Goal: Transaction & Acquisition: Purchase product/service

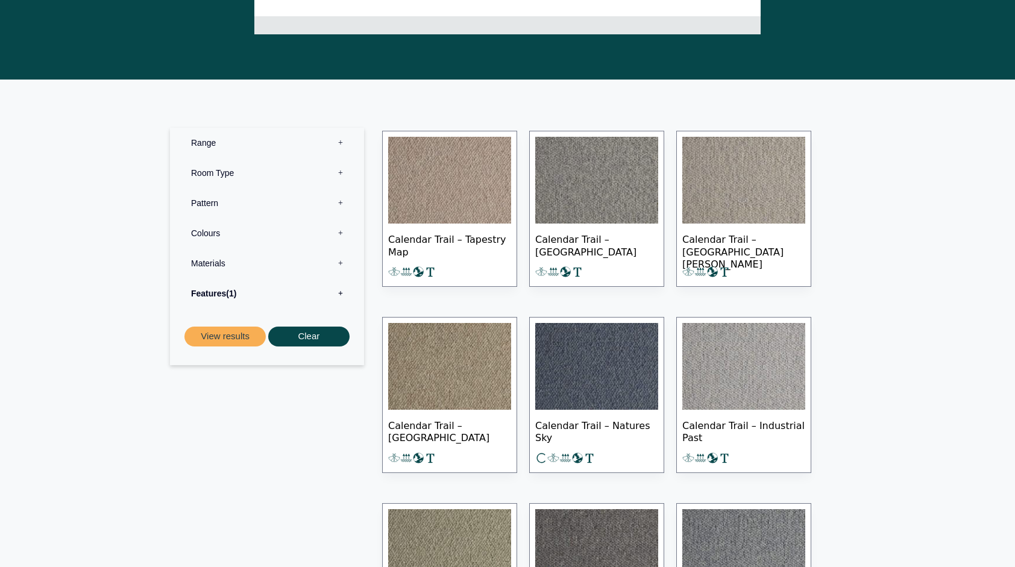
scroll to position [415, 0]
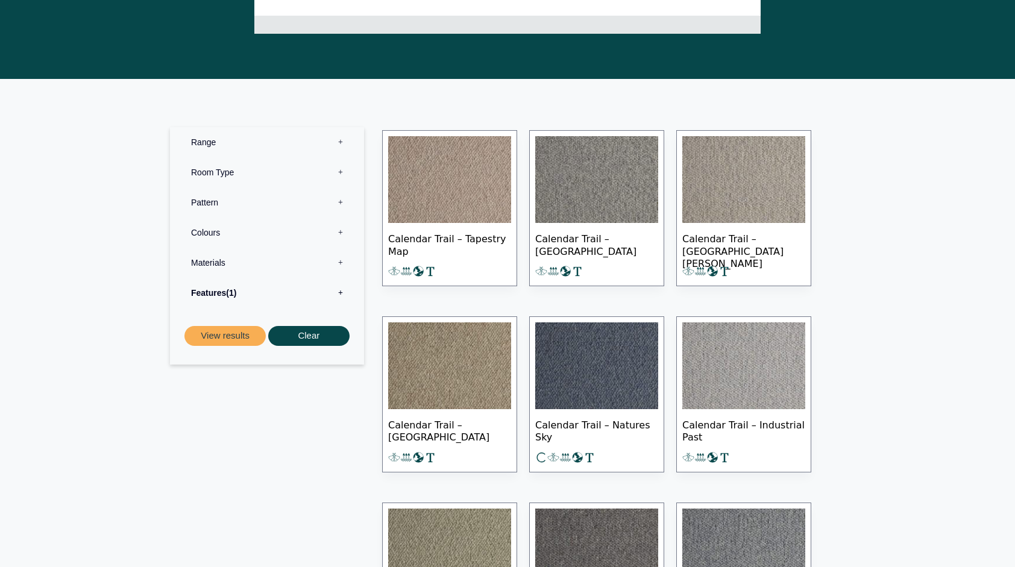
click at [340, 233] on label "Colours 0" at bounding box center [267, 233] width 176 height 30
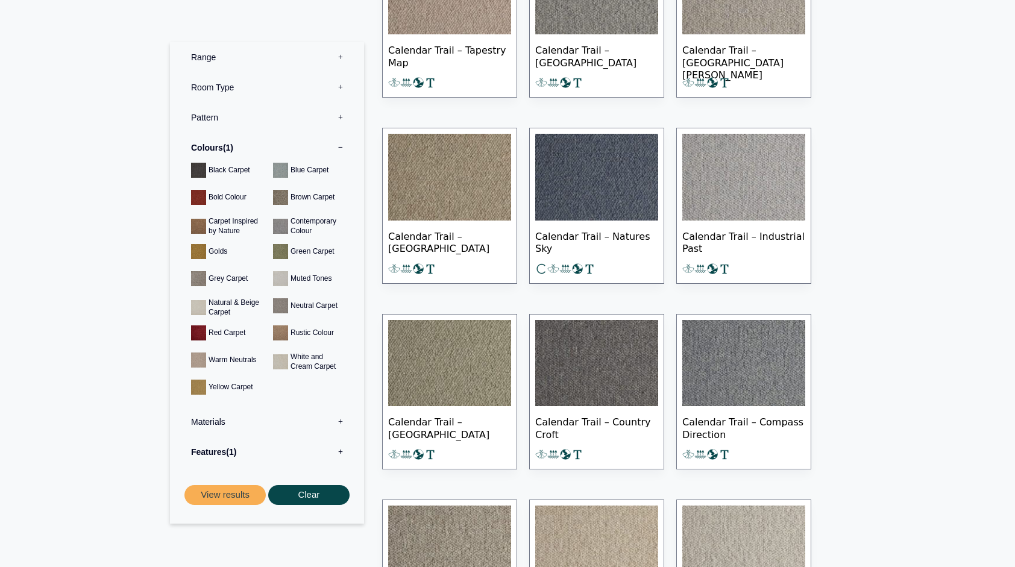
scroll to position [604, 0]
click at [238, 492] on button "View results" at bounding box center [224, 495] width 81 height 20
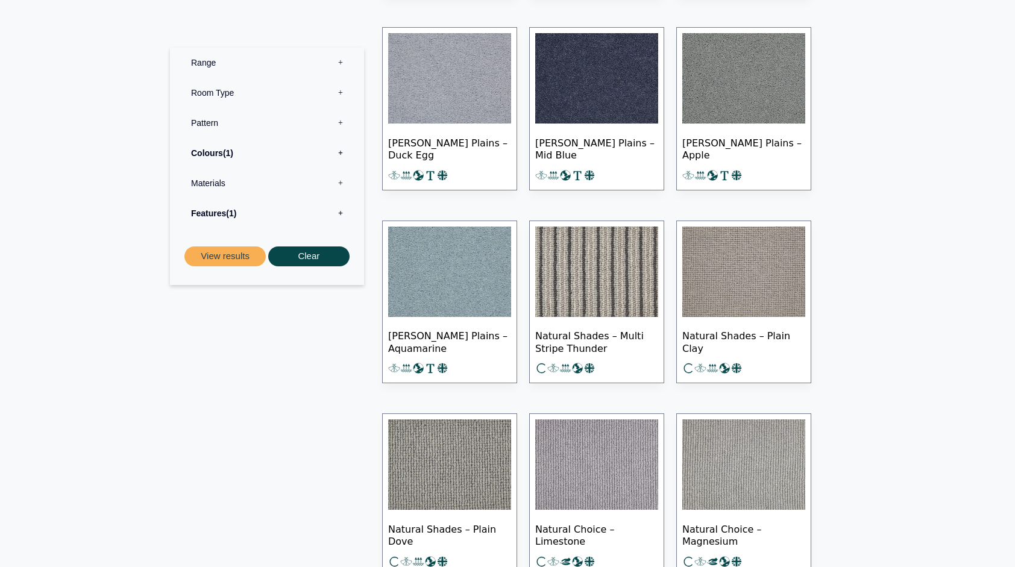
scroll to position [477, 0]
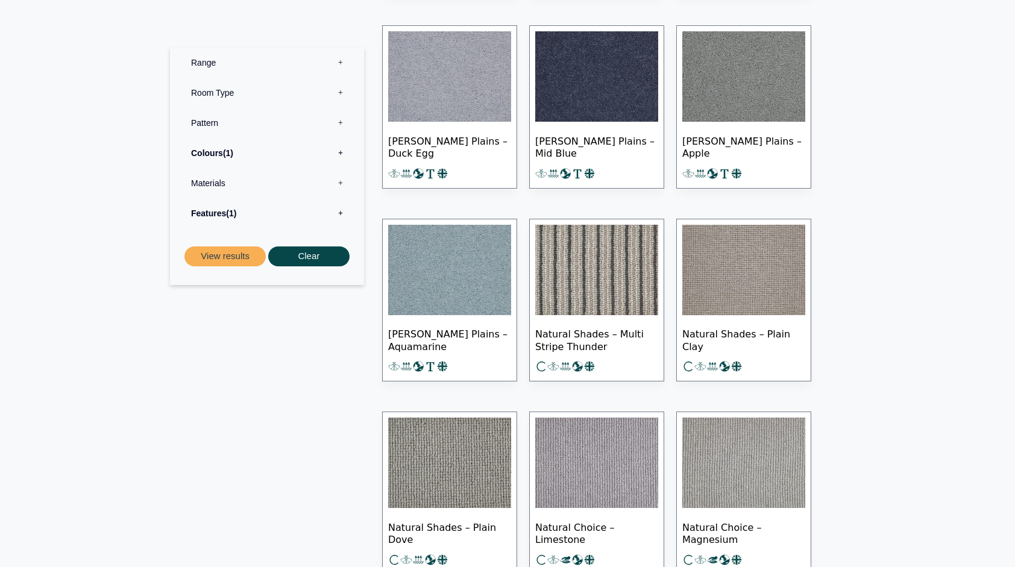
click at [587, 337] on span "Natural Shades – Multi Stripe Thunder" at bounding box center [596, 339] width 123 height 42
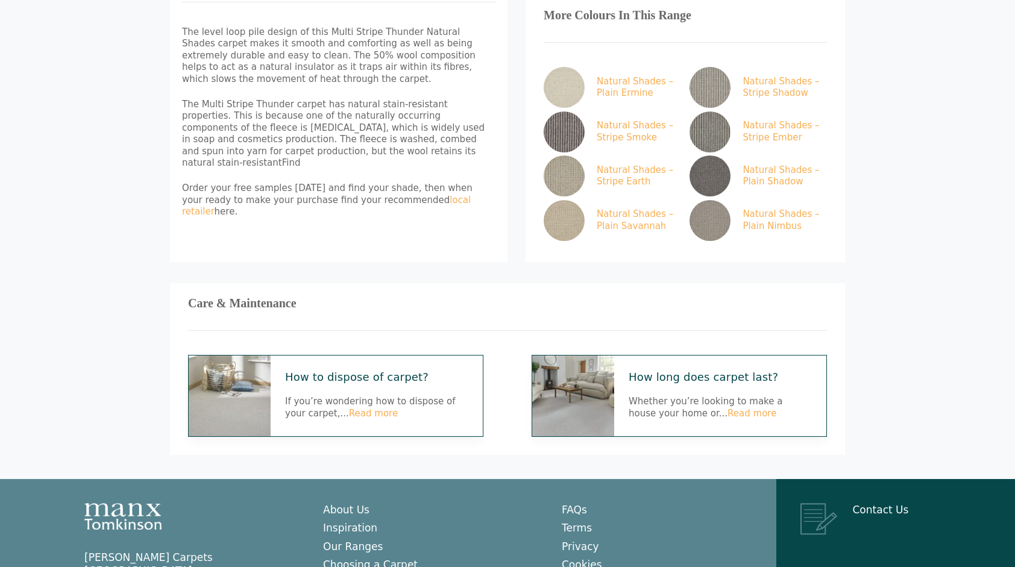
scroll to position [524, 0]
click at [349, 407] on link "Read more" at bounding box center [373, 412] width 49 height 11
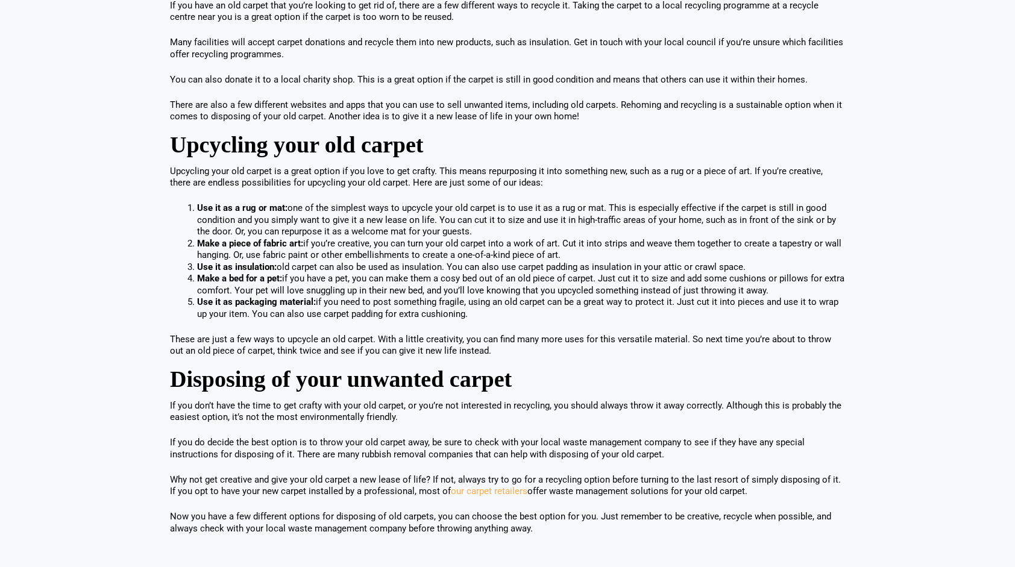
scroll to position [675, 0]
